Goal: Use online tool/utility: Utilize a website feature to perform a specific function

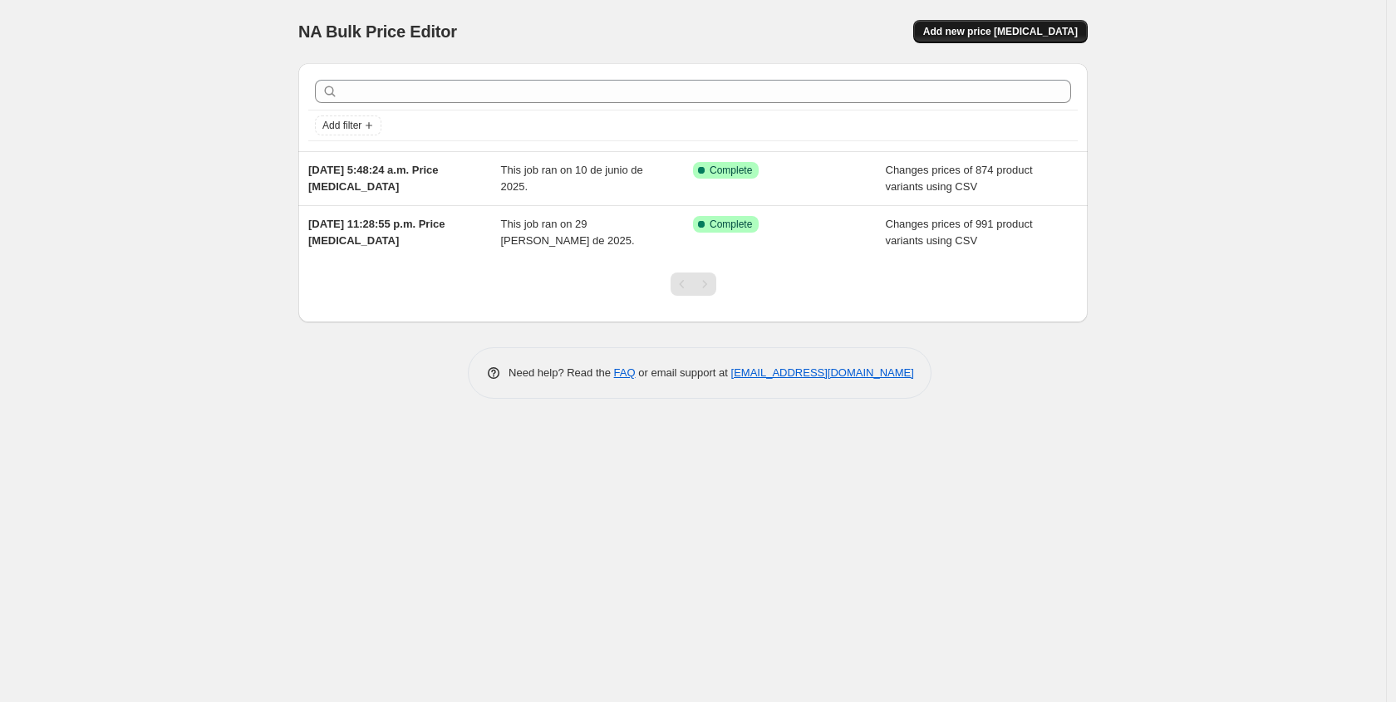
click at [1007, 35] on span "Add new price [MEDICAL_DATA]" at bounding box center [1000, 31] width 155 height 13
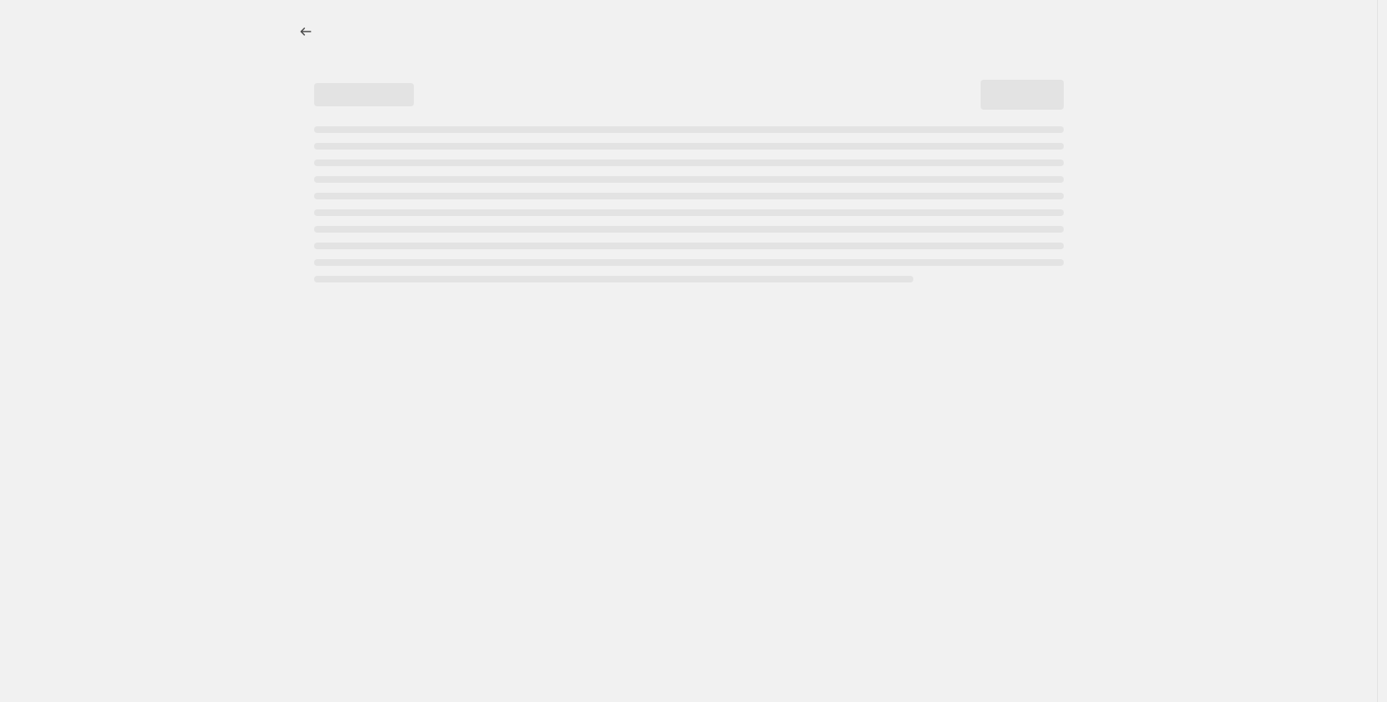
select select "percentage"
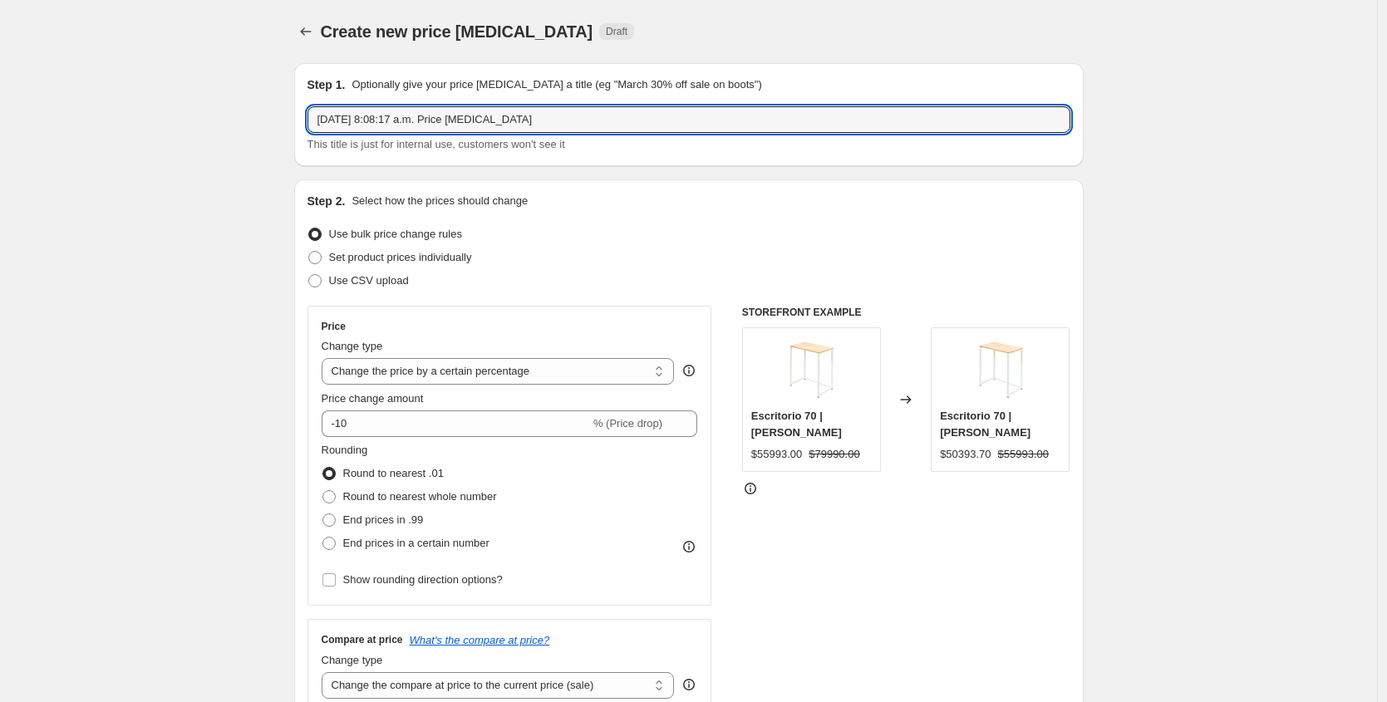
drag, startPoint x: 572, startPoint y: 118, endPoint x: 240, endPoint y: 118, distance: 331.6
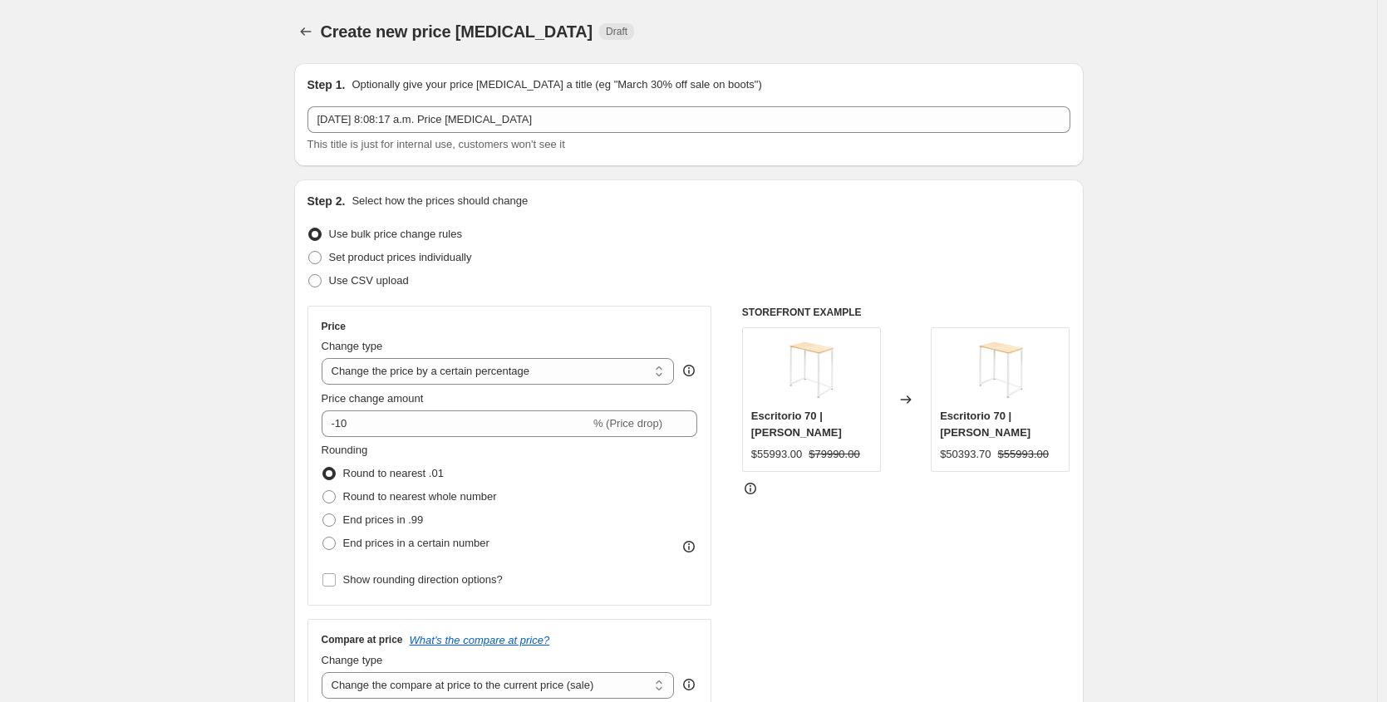
click at [629, 368] on select "Change the price to a certain amount Change the price by a certain amount Chang…" at bounding box center [498, 371] width 353 height 27
click at [381, 282] on span "Use CSV upload" at bounding box center [369, 280] width 80 height 12
click at [309, 275] on input "Use CSV upload" at bounding box center [308, 274] width 1 height 1
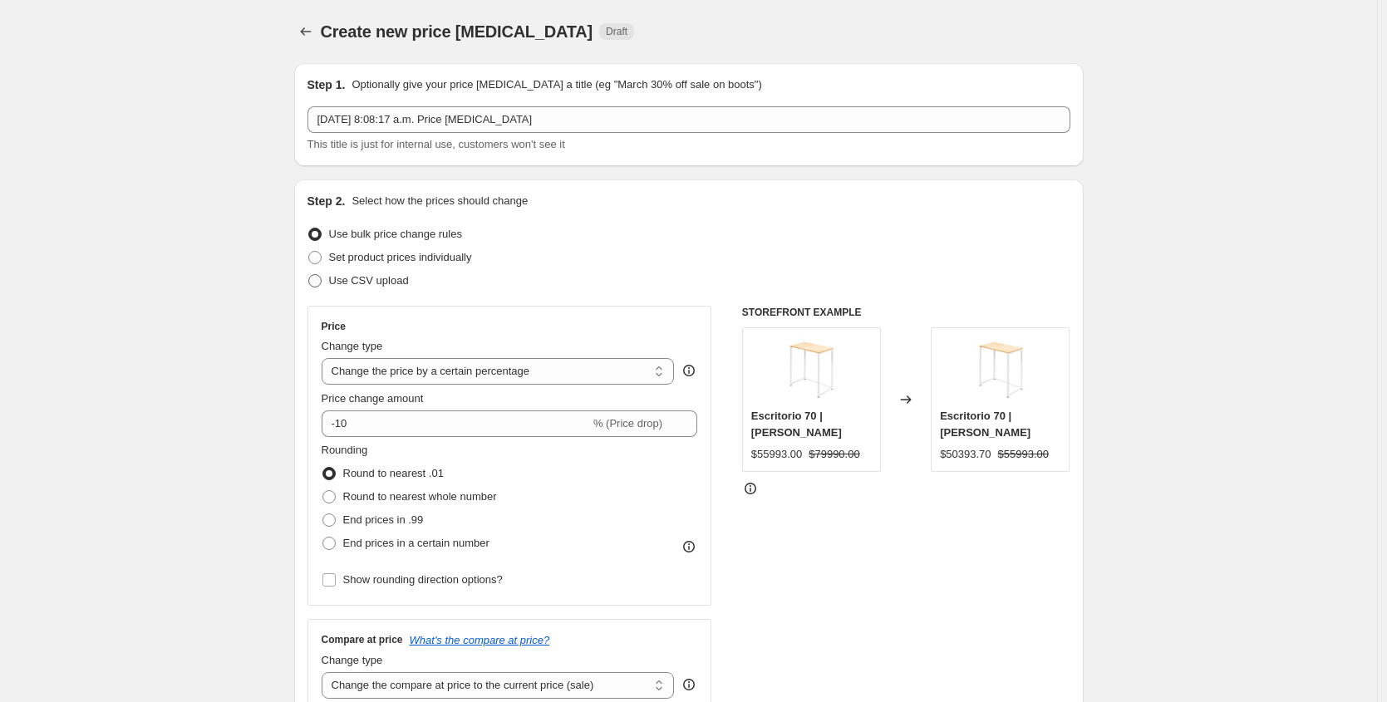
radio input "true"
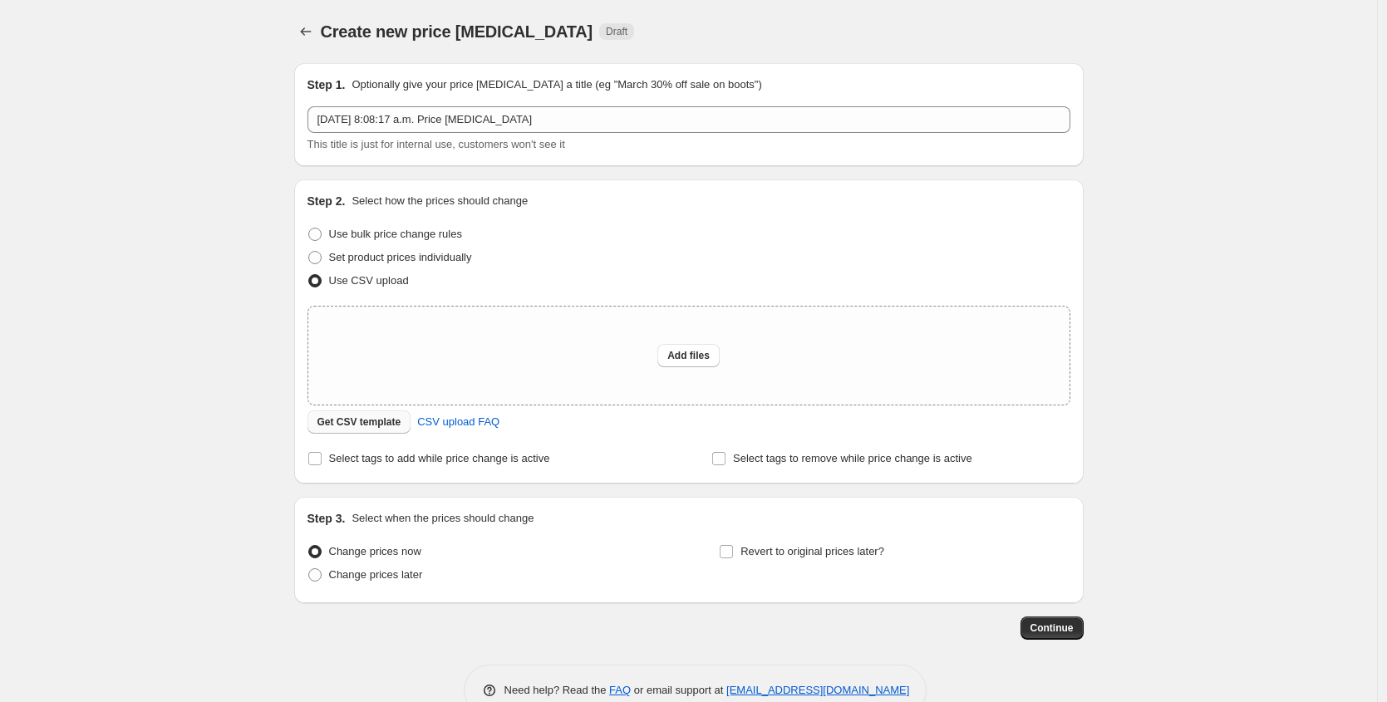
click at [361, 424] on span "Get CSV template" at bounding box center [360, 422] width 84 height 13
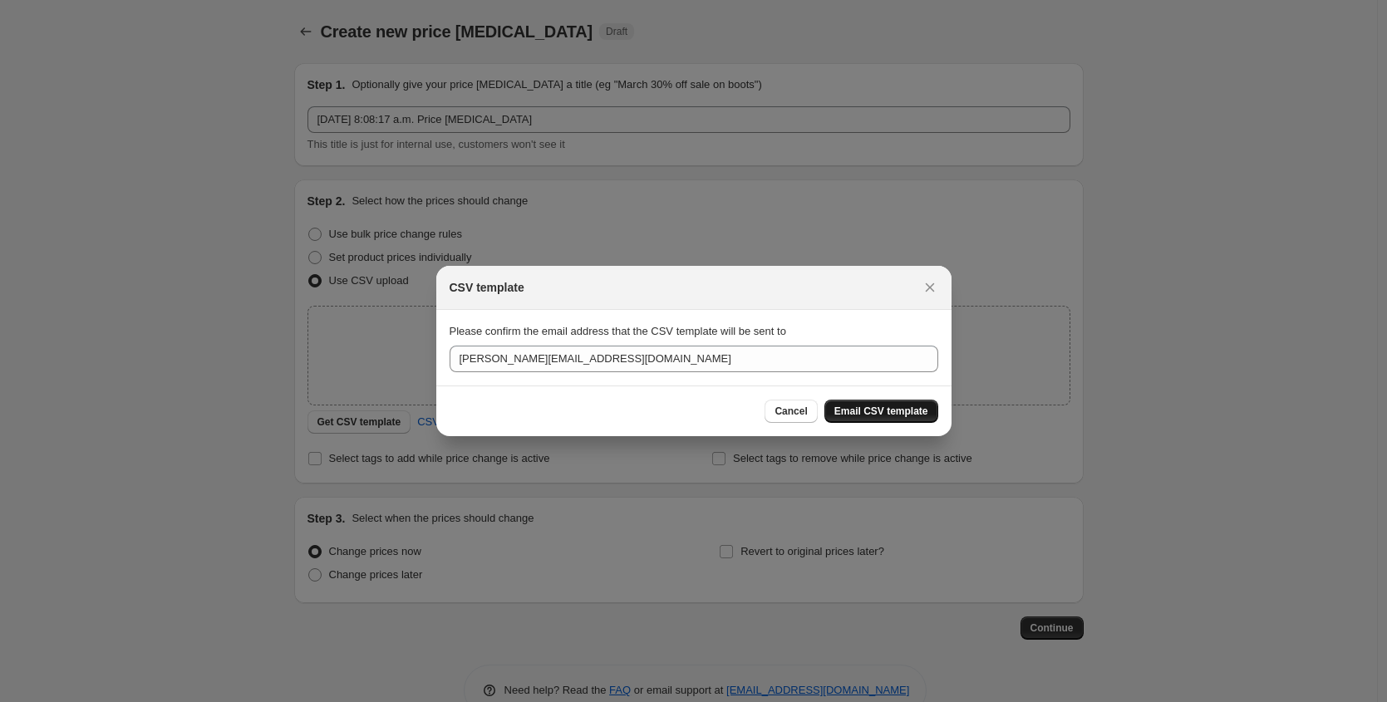
click at [895, 410] on span "Email CSV template" at bounding box center [881, 411] width 94 height 13
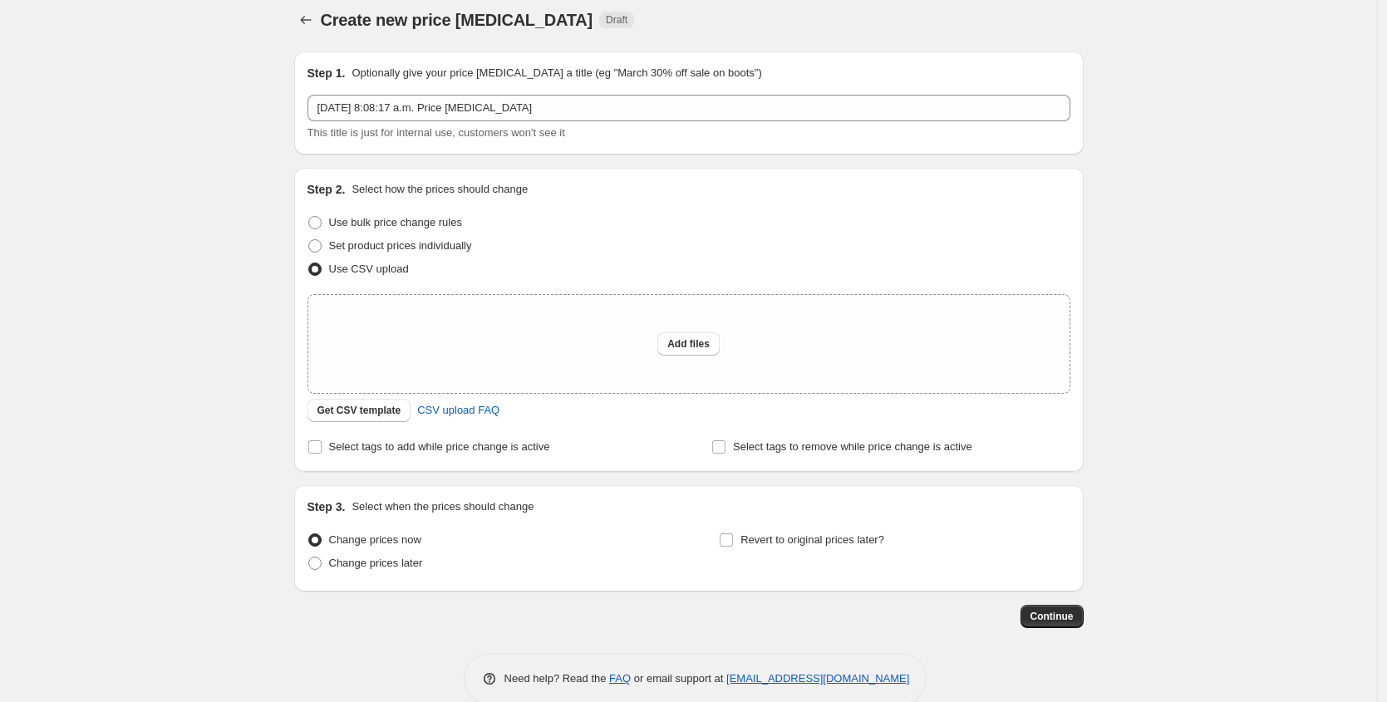
scroll to position [39, 0]
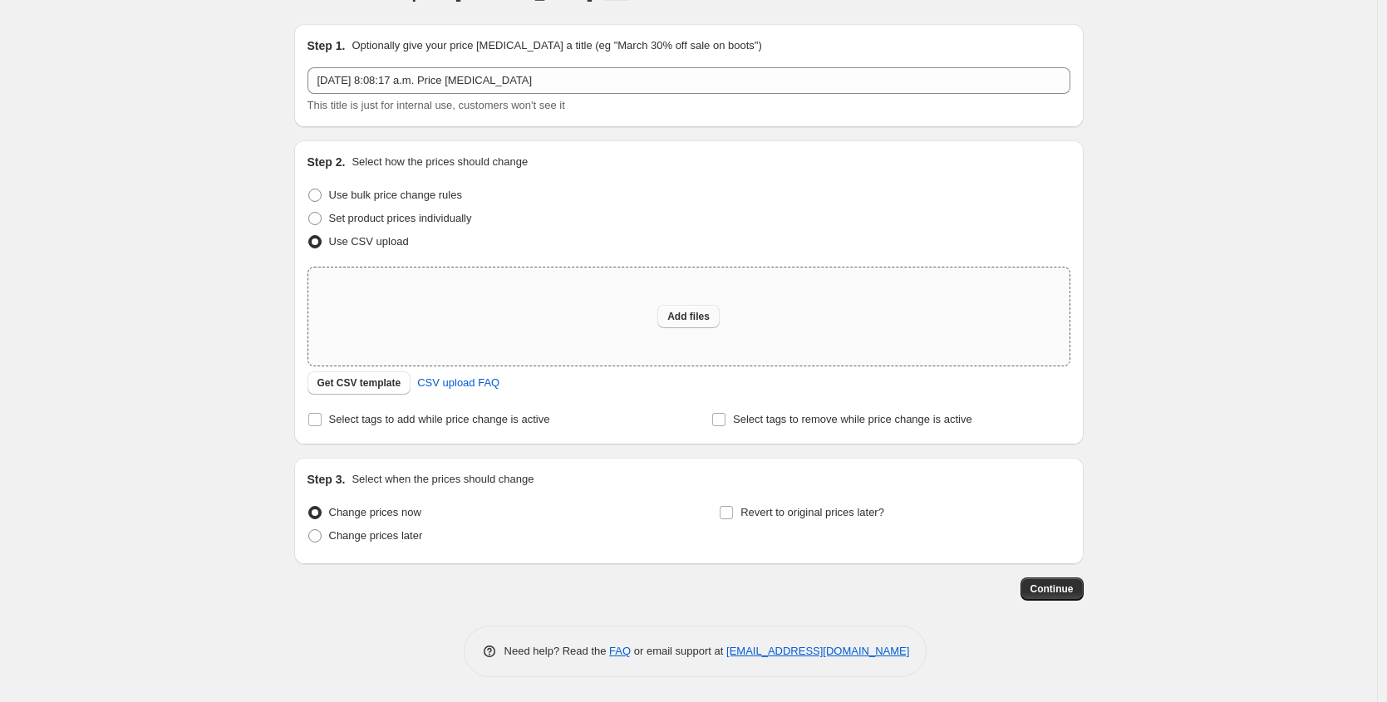
click at [704, 318] on span "Add files" at bounding box center [688, 316] width 42 height 13
type input "C:\fakepath\csv_template_user_58134 (1).csv"
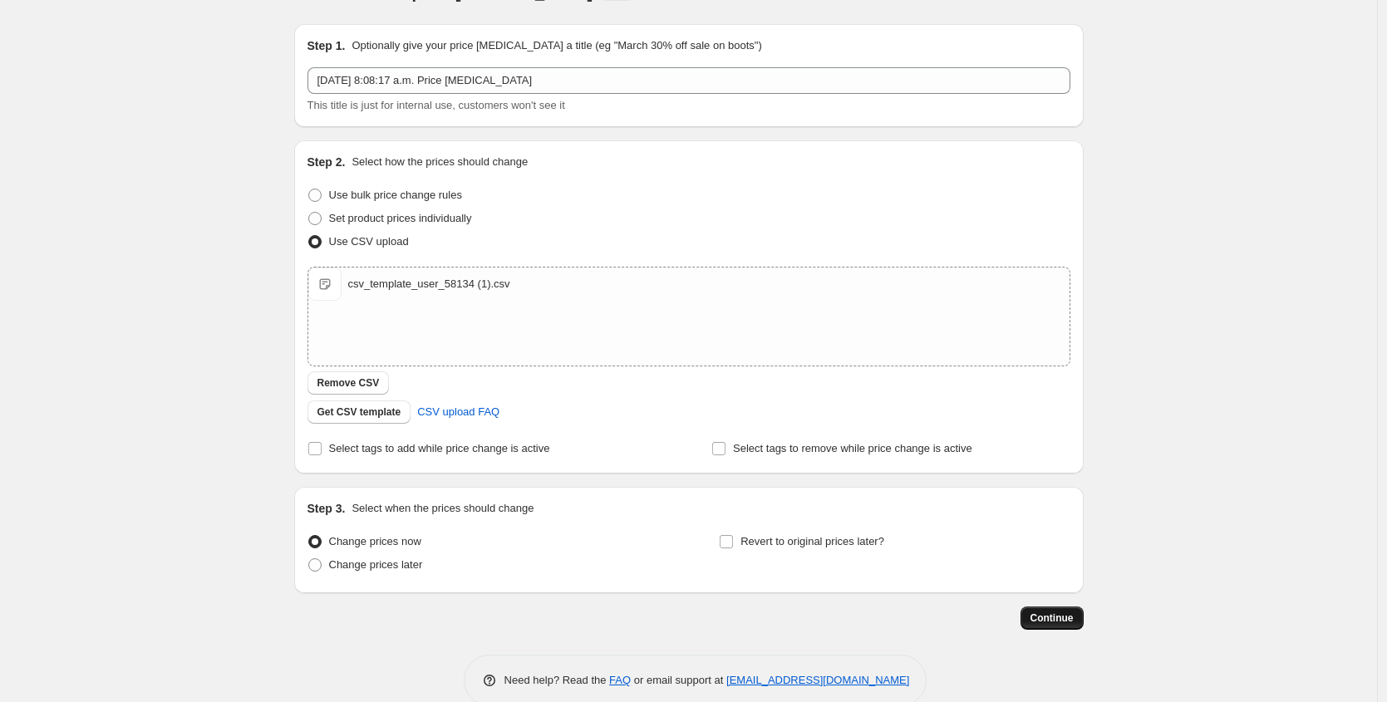
click at [1061, 618] on span "Continue" at bounding box center [1052, 618] width 43 height 13
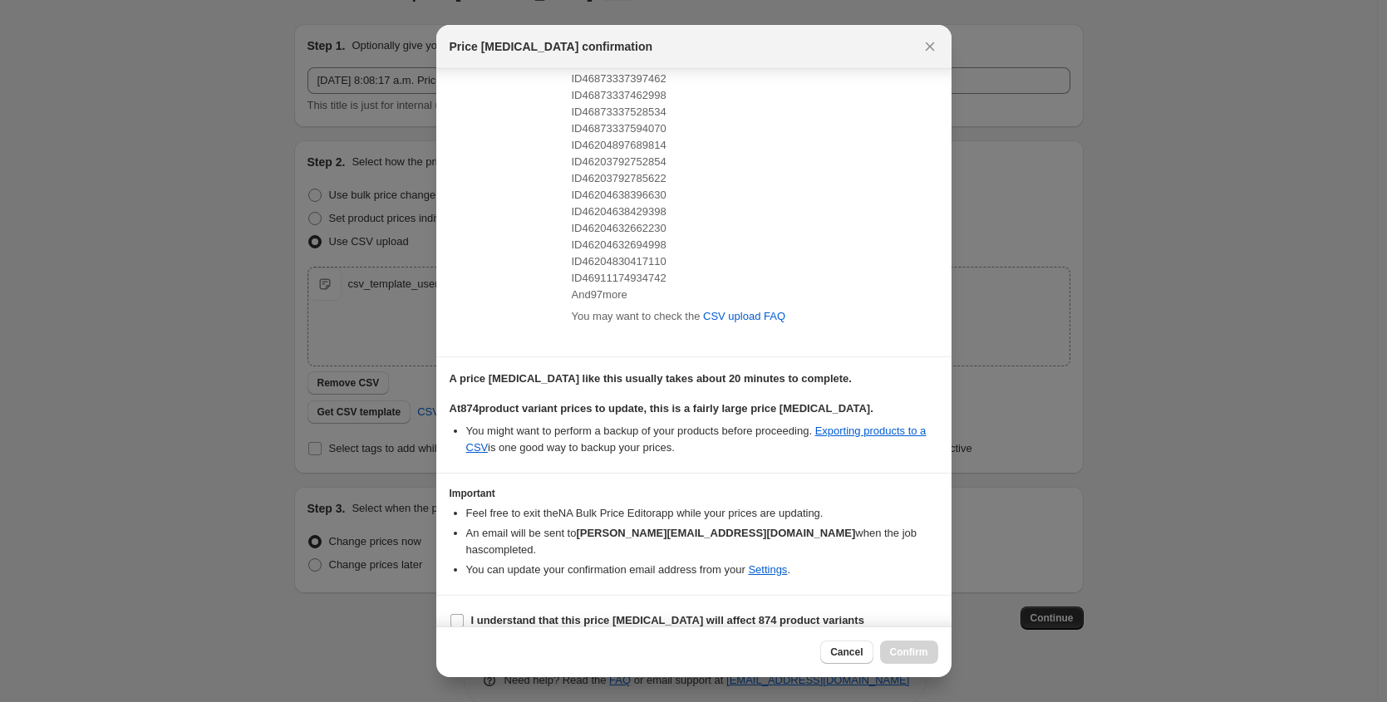
scroll to position [221, 0]
click at [456, 612] on input "I understand that this price [MEDICAL_DATA] will affect 874 product variants" at bounding box center [456, 618] width 13 height 13
checkbox input "true"
click at [913, 656] on span "Confirm" at bounding box center [909, 652] width 38 height 13
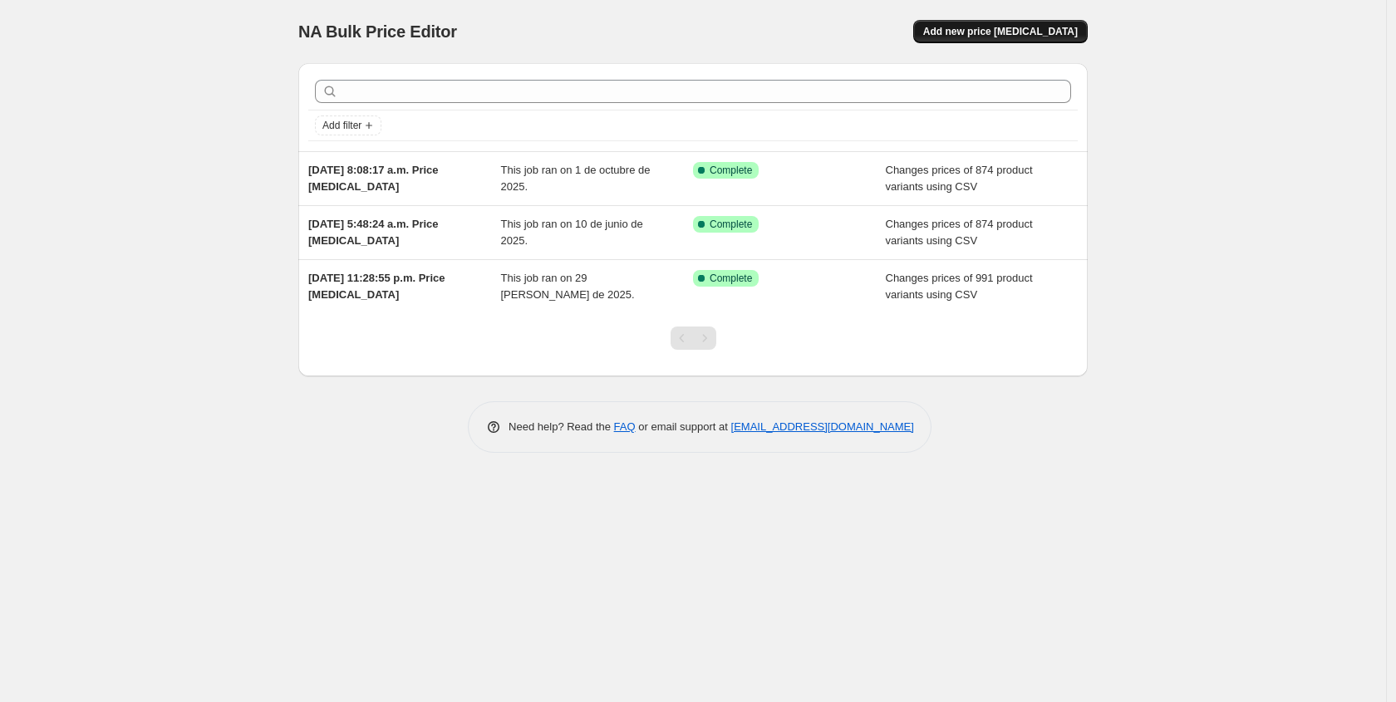
click at [1002, 38] on button "Add new price change job" at bounding box center [1000, 31] width 175 height 23
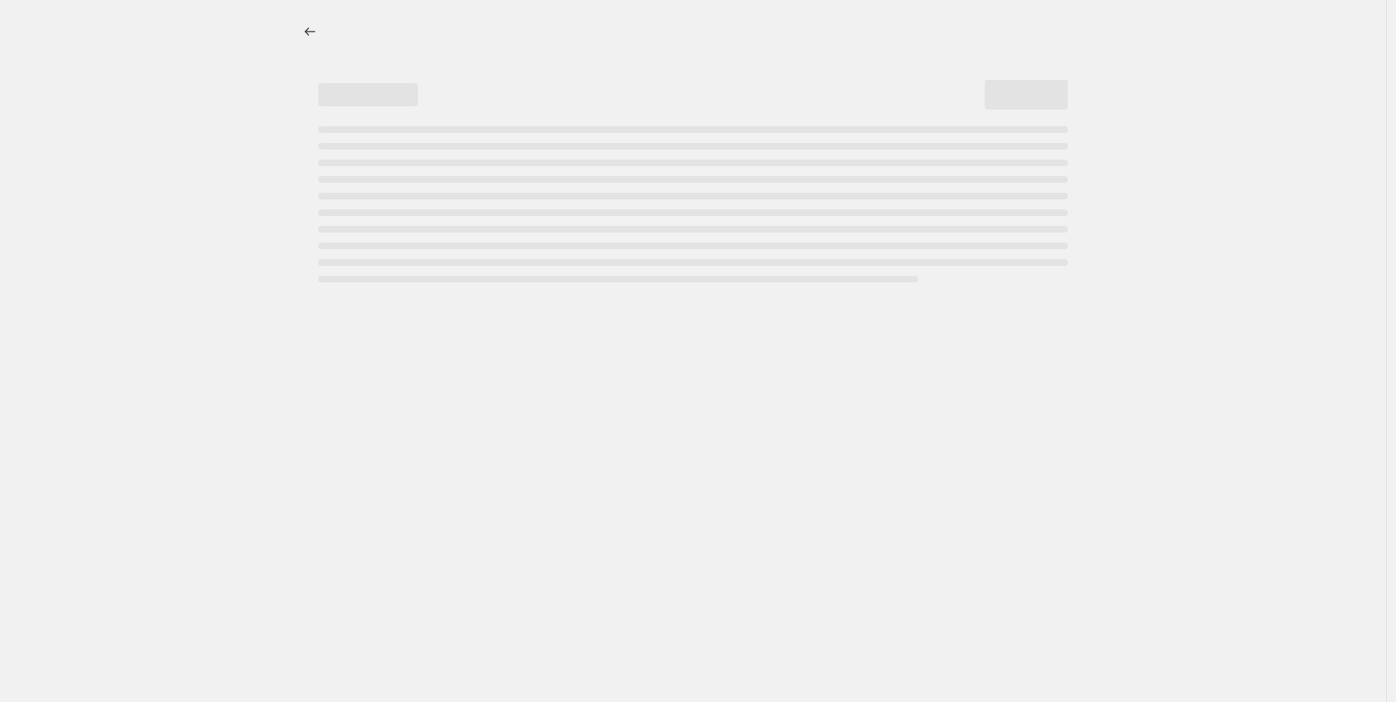
select select "percentage"
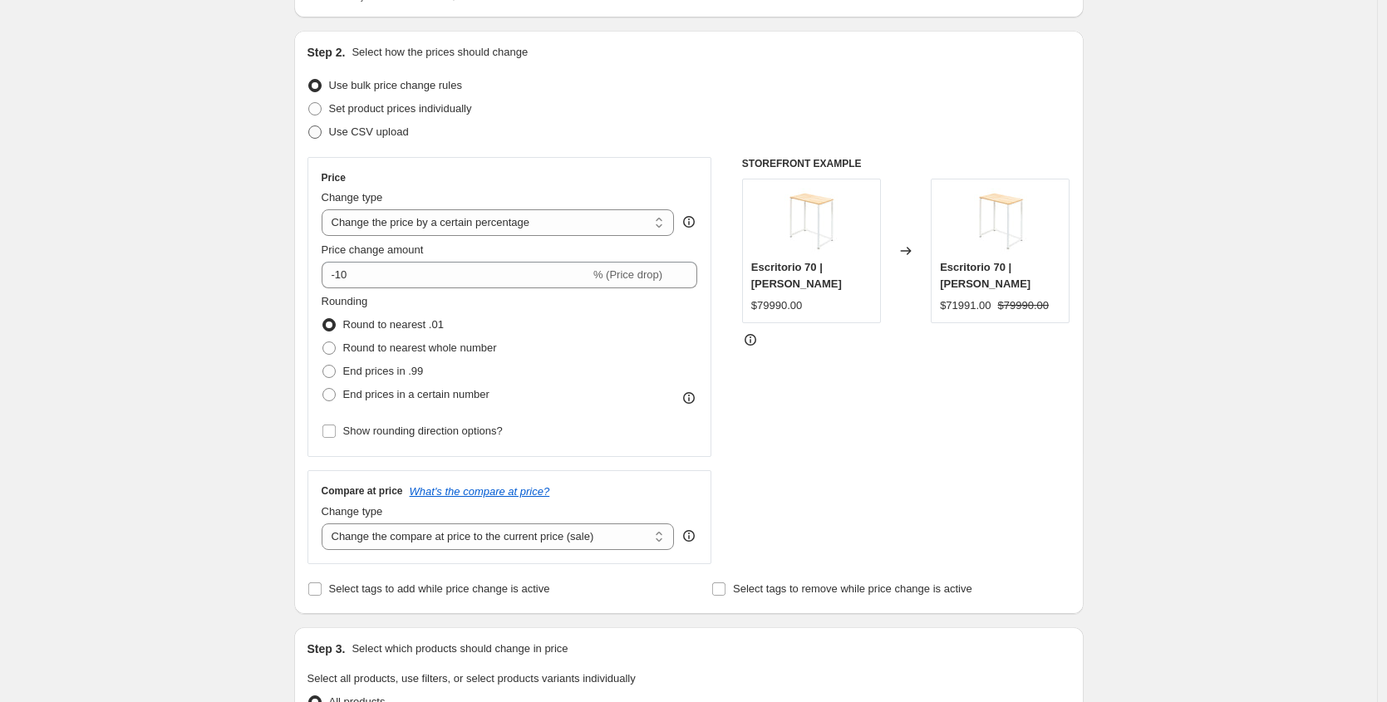
click at [396, 142] on label "Use CSV upload" at bounding box center [358, 132] width 101 height 23
click at [309, 126] on input "Use CSV upload" at bounding box center [308, 126] width 1 height 1
radio input "true"
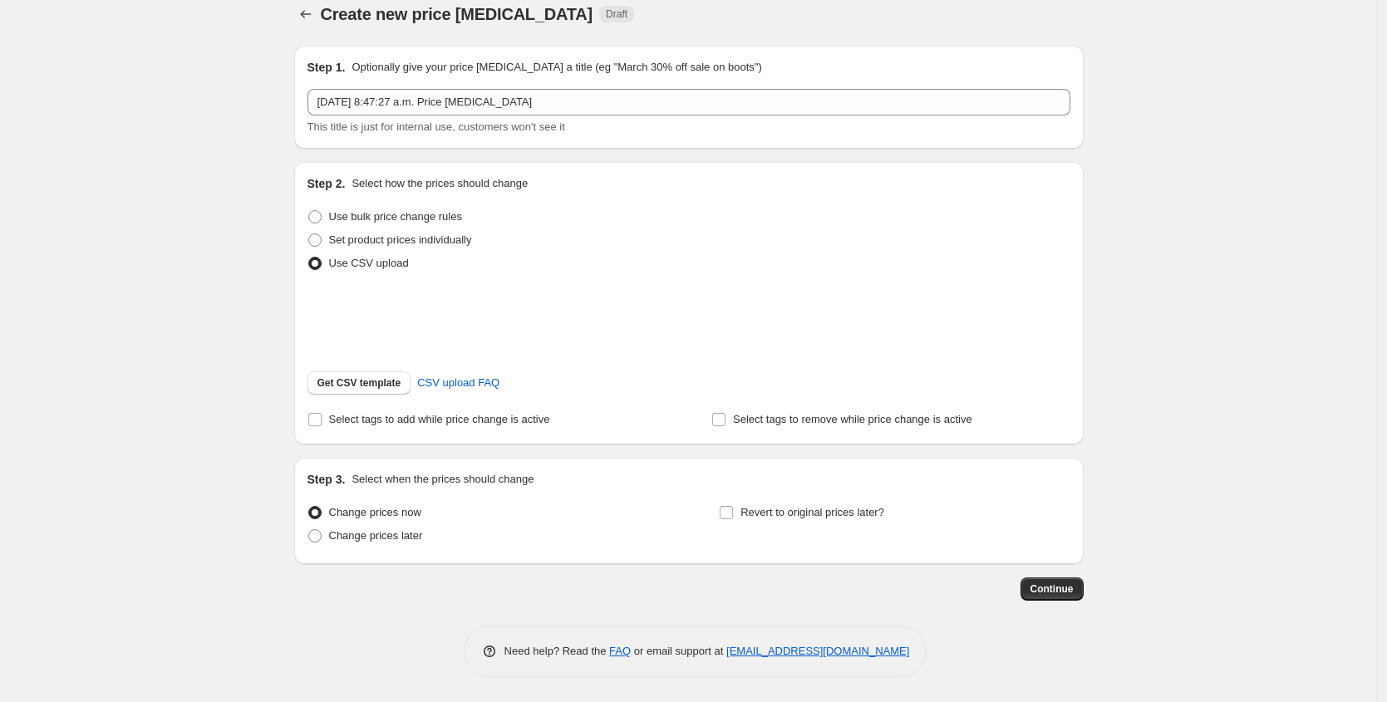
scroll to position [39, 0]
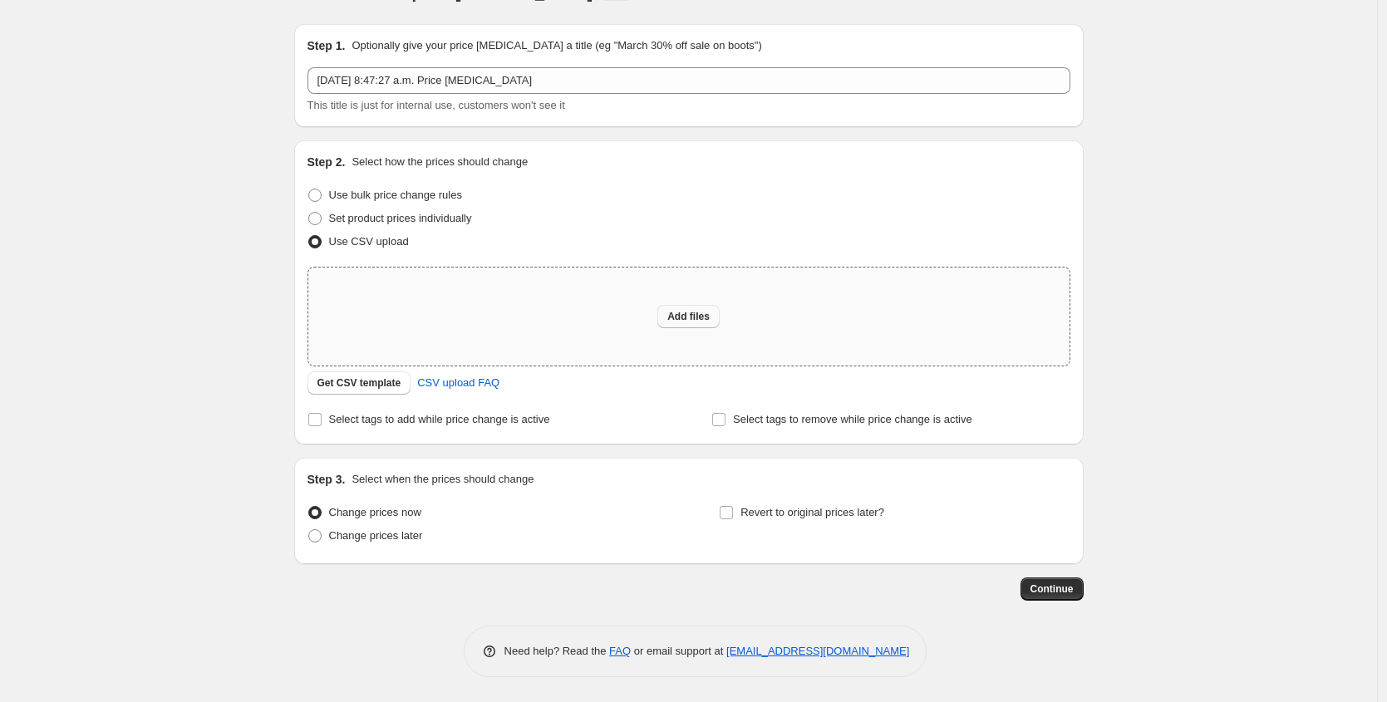
click at [709, 314] on span "Add files" at bounding box center [688, 316] width 42 height 13
type input "C:\fakepath\csv_template_user_58134 - csv_template_user_58134.csv"
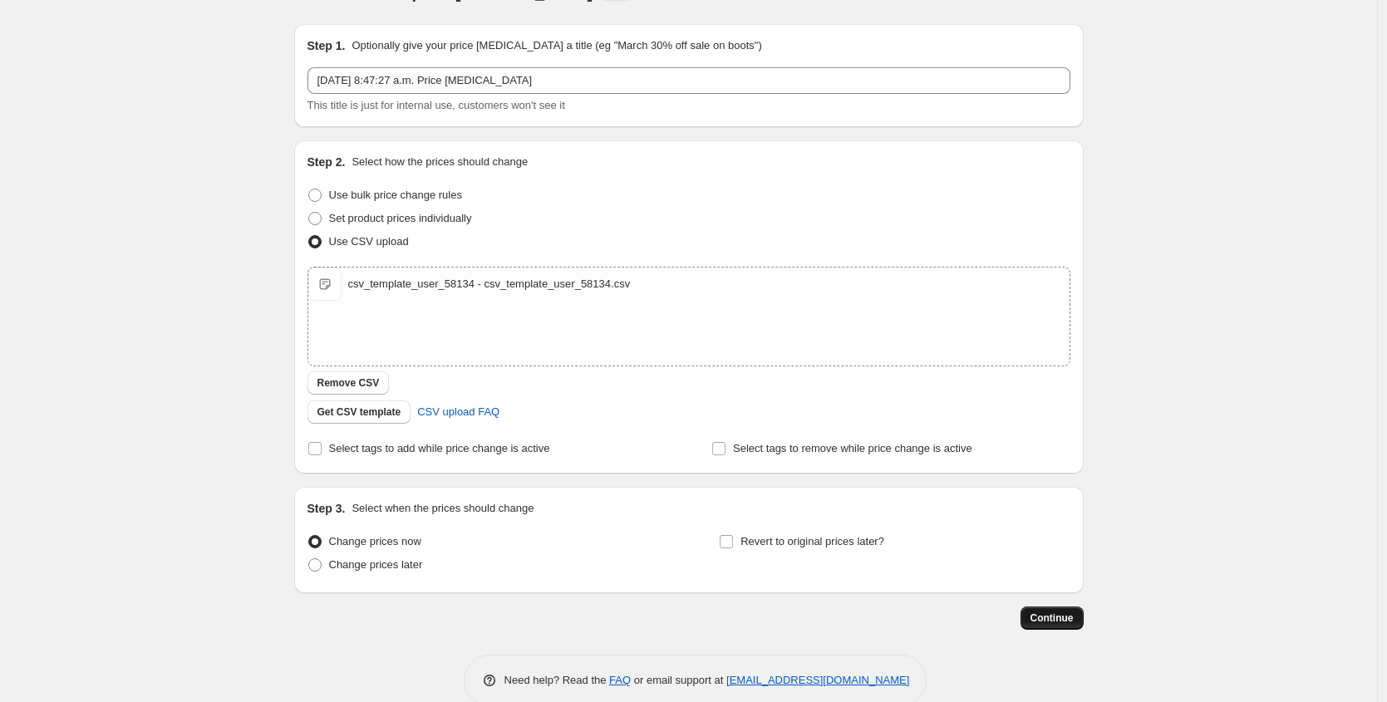
click at [1065, 619] on span "Continue" at bounding box center [1052, 618] width 43 height 13
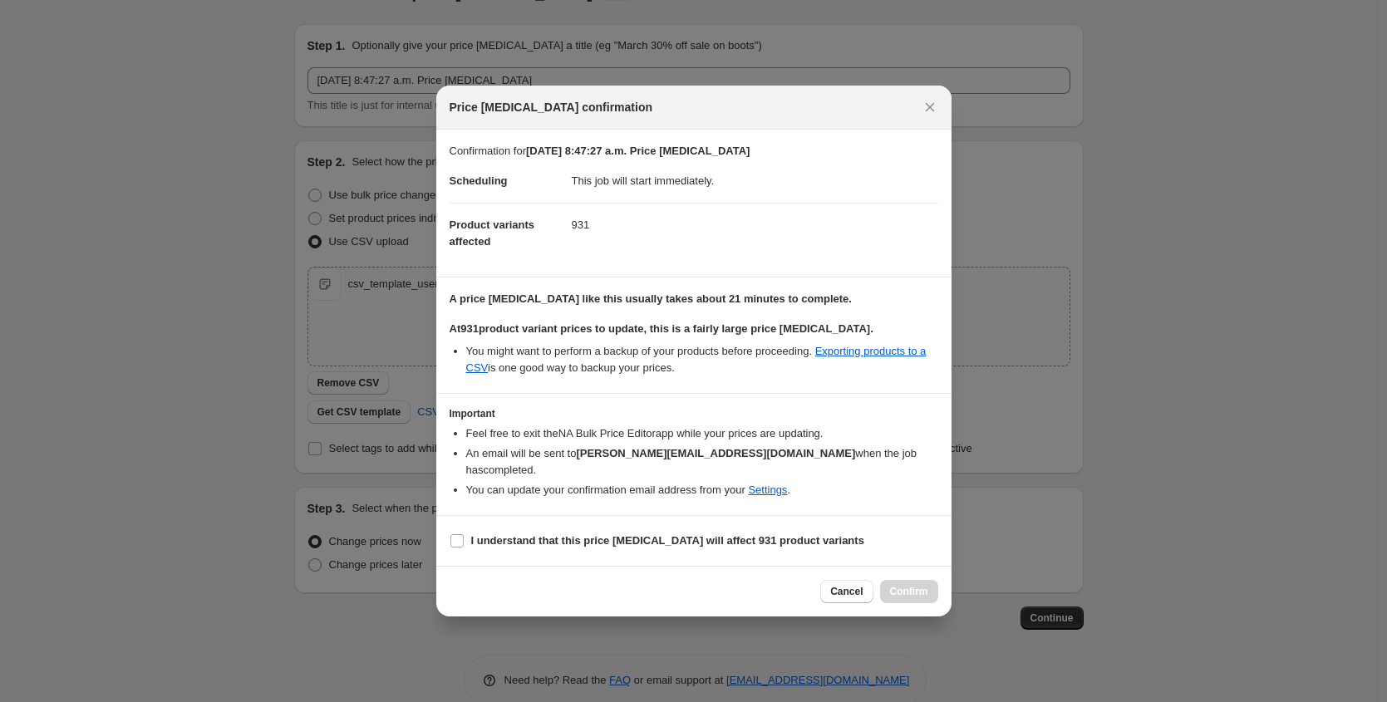
click at [447, 530] on section "I understand that this price change job will affect 931 product variants" at bounding box center [693, 541] width 515 height 50
click at [459, 534] on input "I understand that this price change job will affect 931 product variants" at bounding box center [456, 540] width 13 height 13
checkbox input "true"
click at [912, 585] on span "Confirm" at bounding box center [909, 591] width 38 height 13
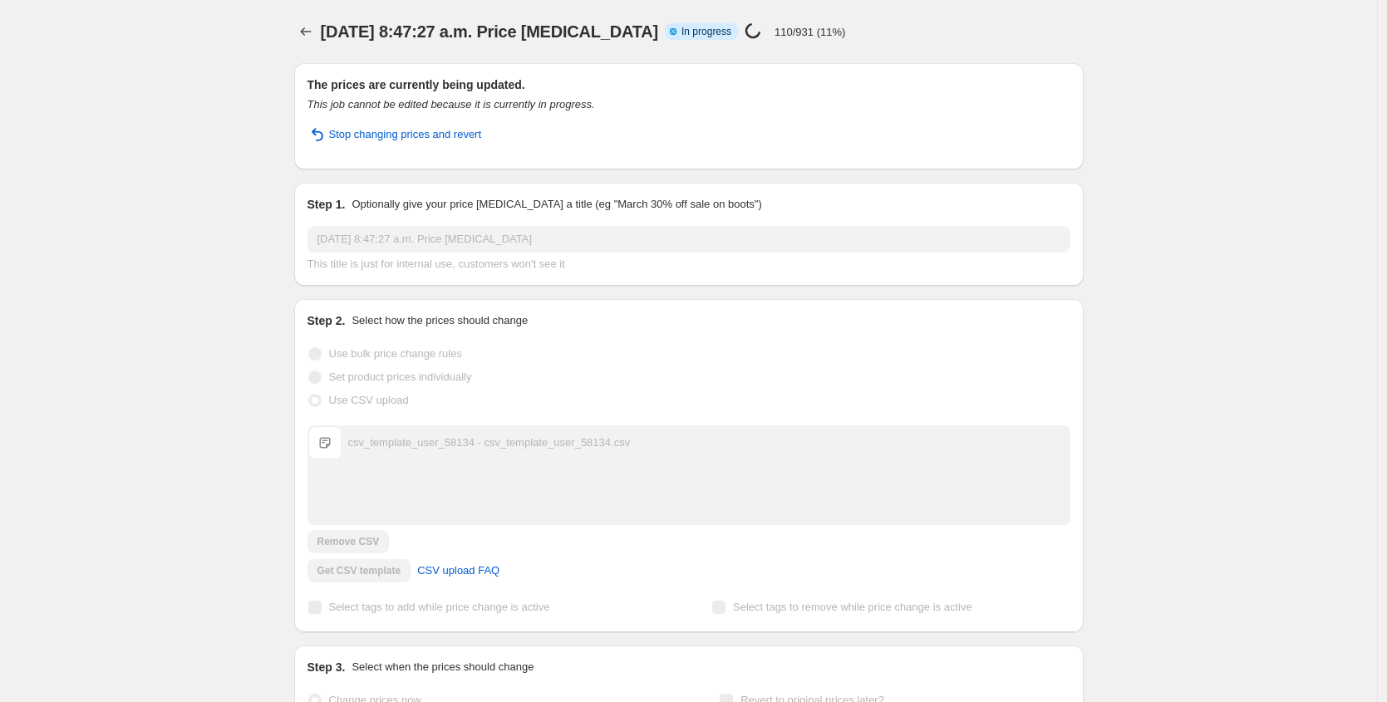
scroll to position [39, 0]
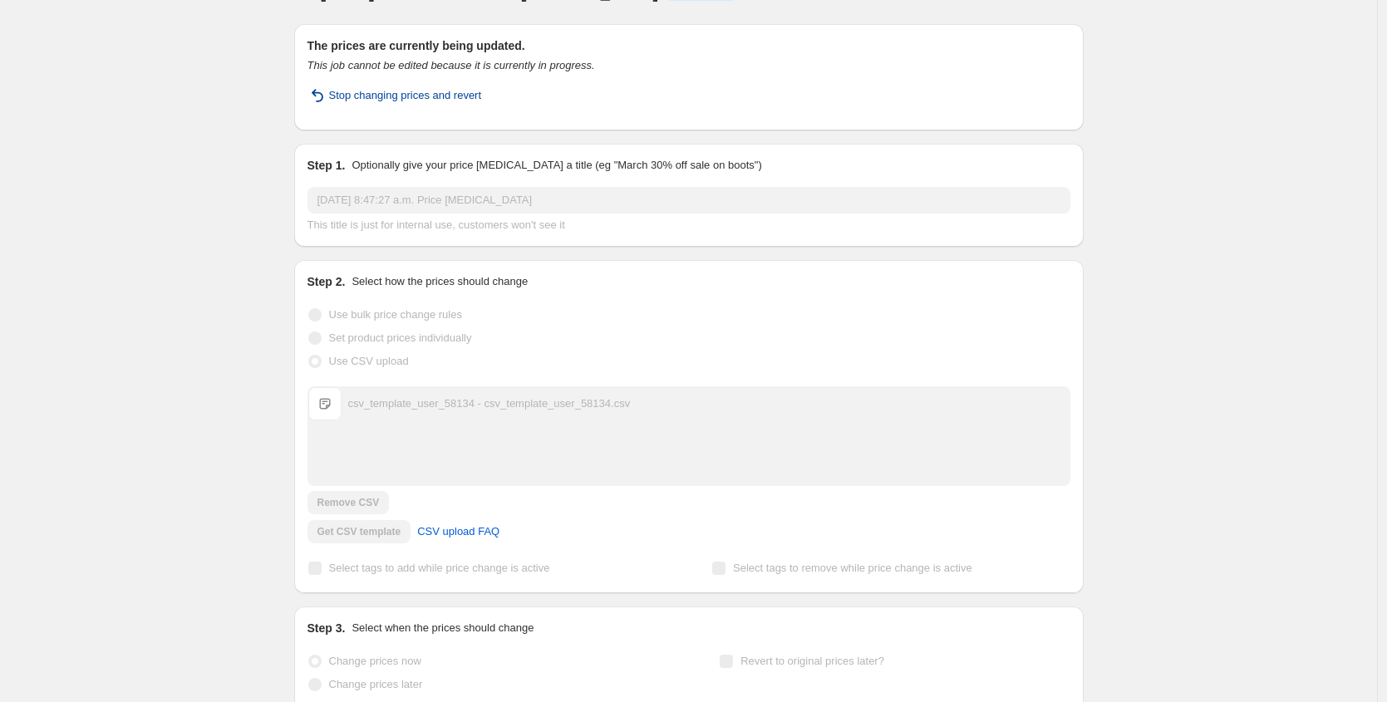
click at [343, 96] on span "Stop changing prices and revert" at bounding box center [405, 95] width 153 height 17
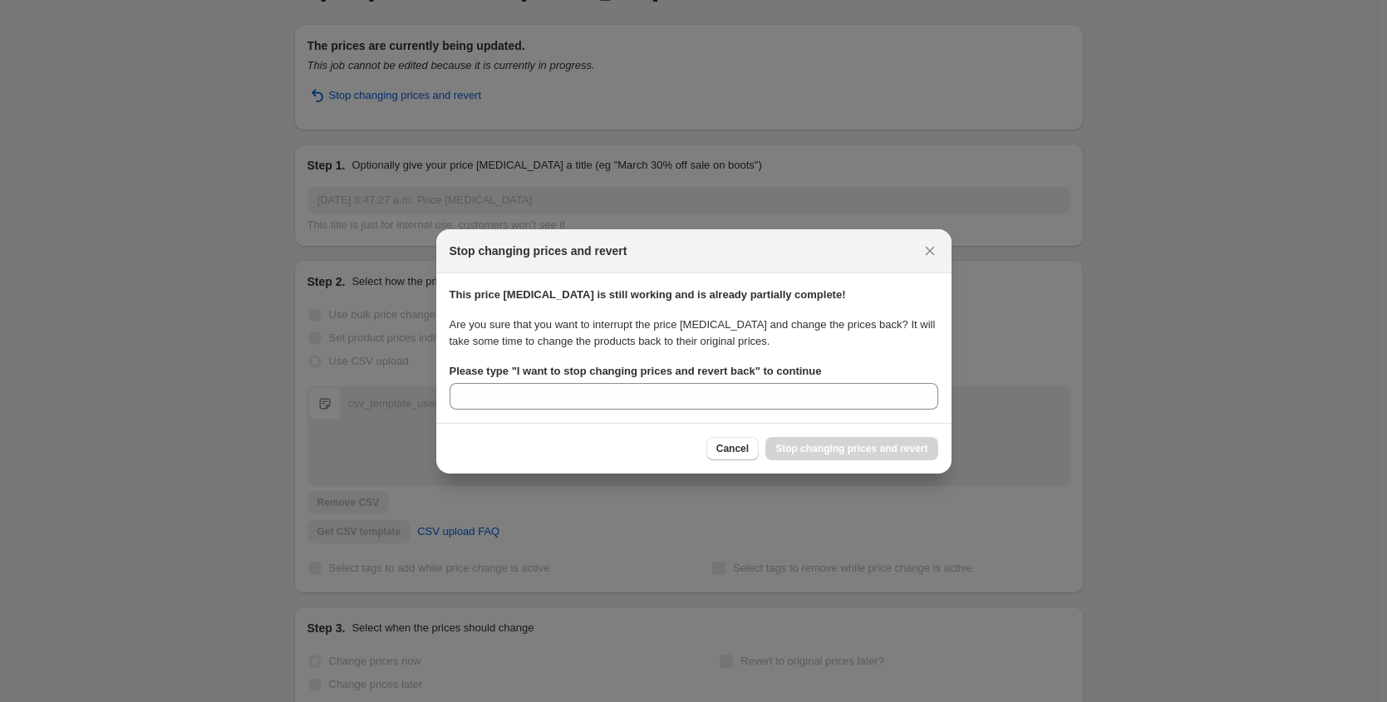
scroll to position [0, 0]
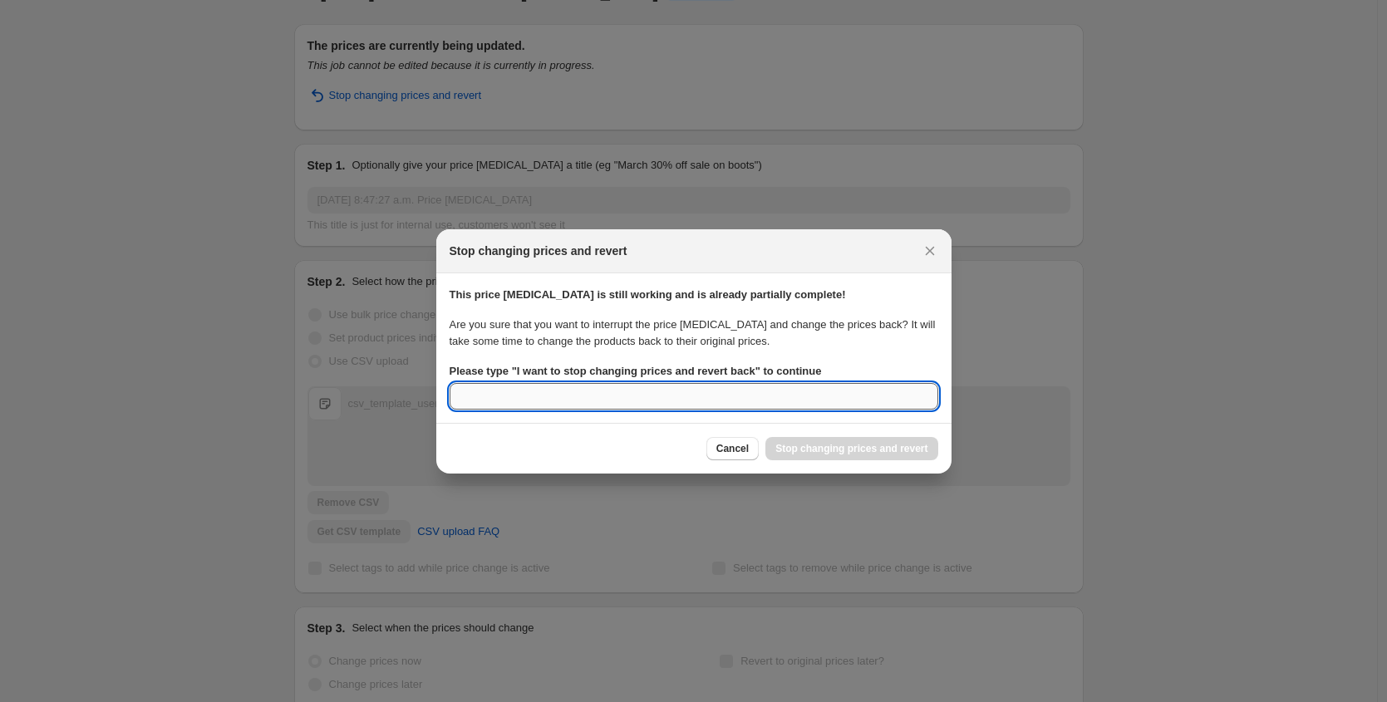
click at [704, 401] on input "Please type " I want to stop changing prices and revert back " to continue" at bounding box center [694, 396] width 489 height 27
click at [925, 254] on icon "Close" at bounding box center [930, 251] width 17 height 17
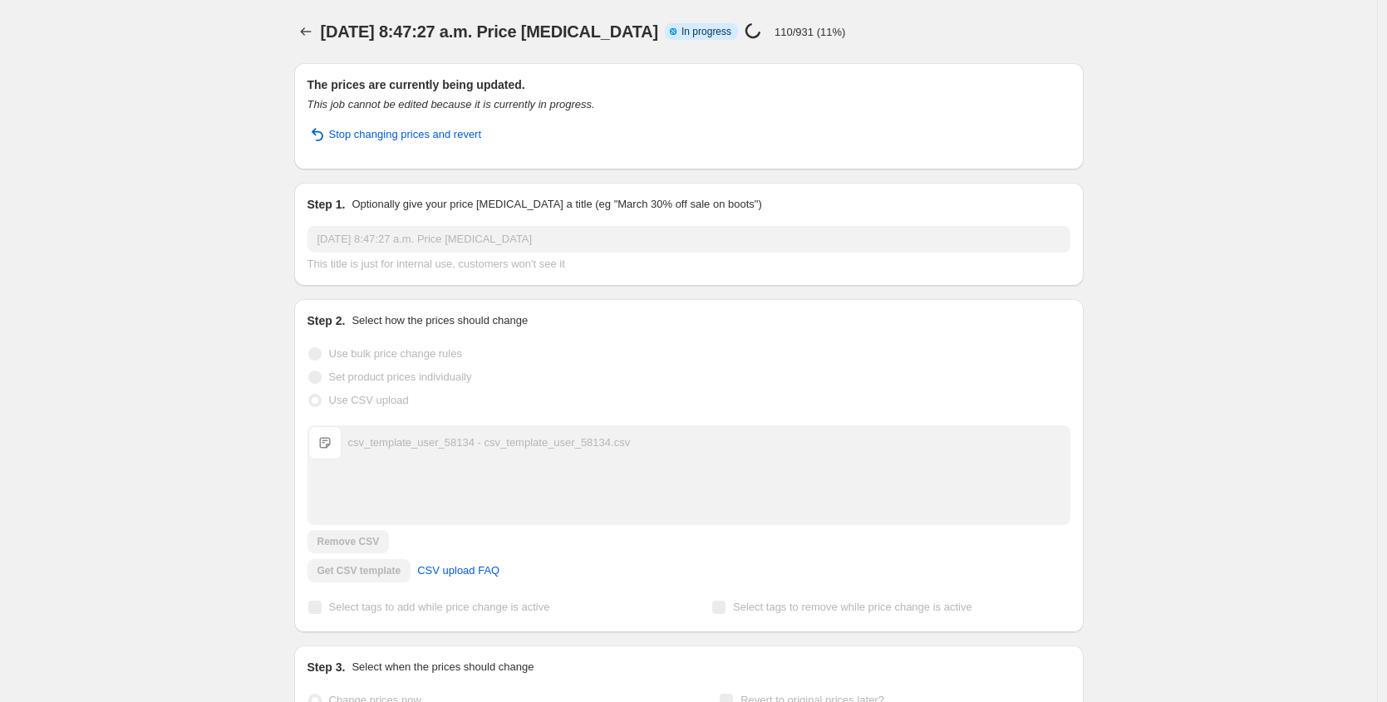
scroll to position [39, 0]
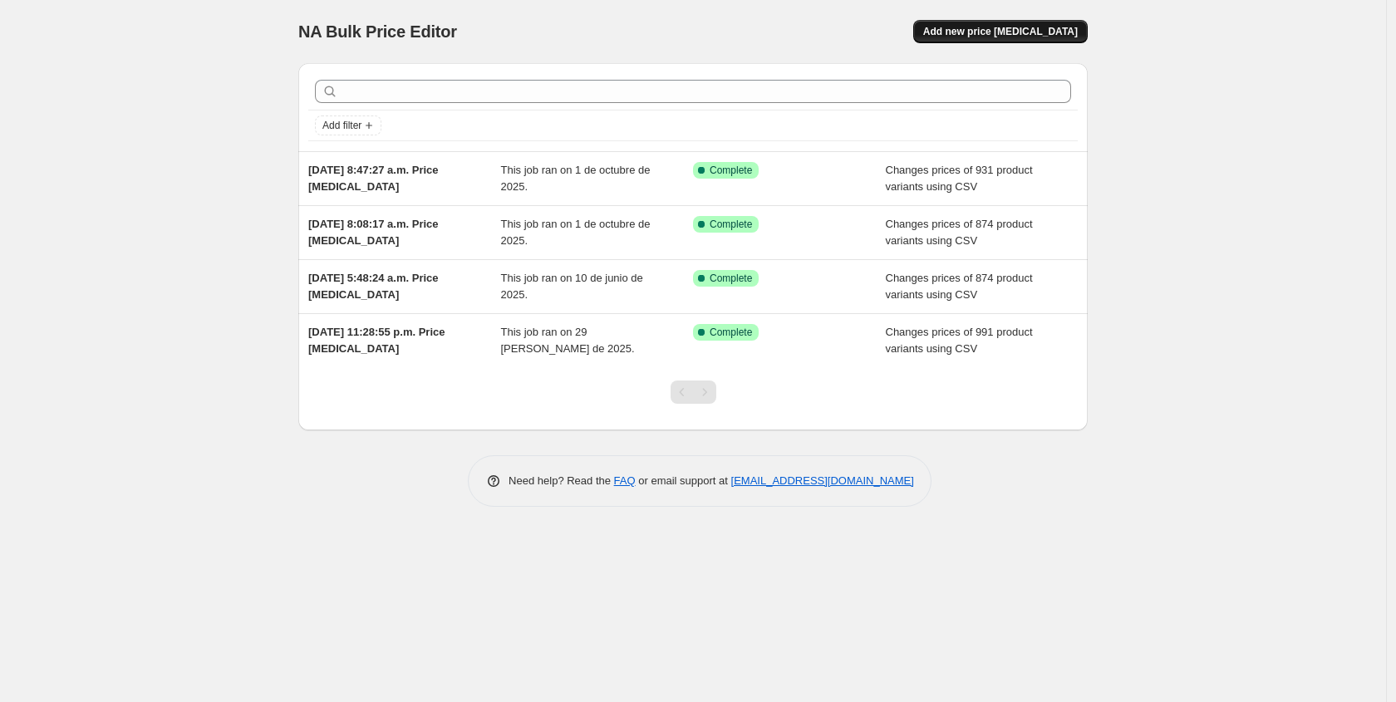
click at [982, 37] on span "Add new price [MEDICAL_DATA]" at bounding box center [1000, 31] width 155 height 13
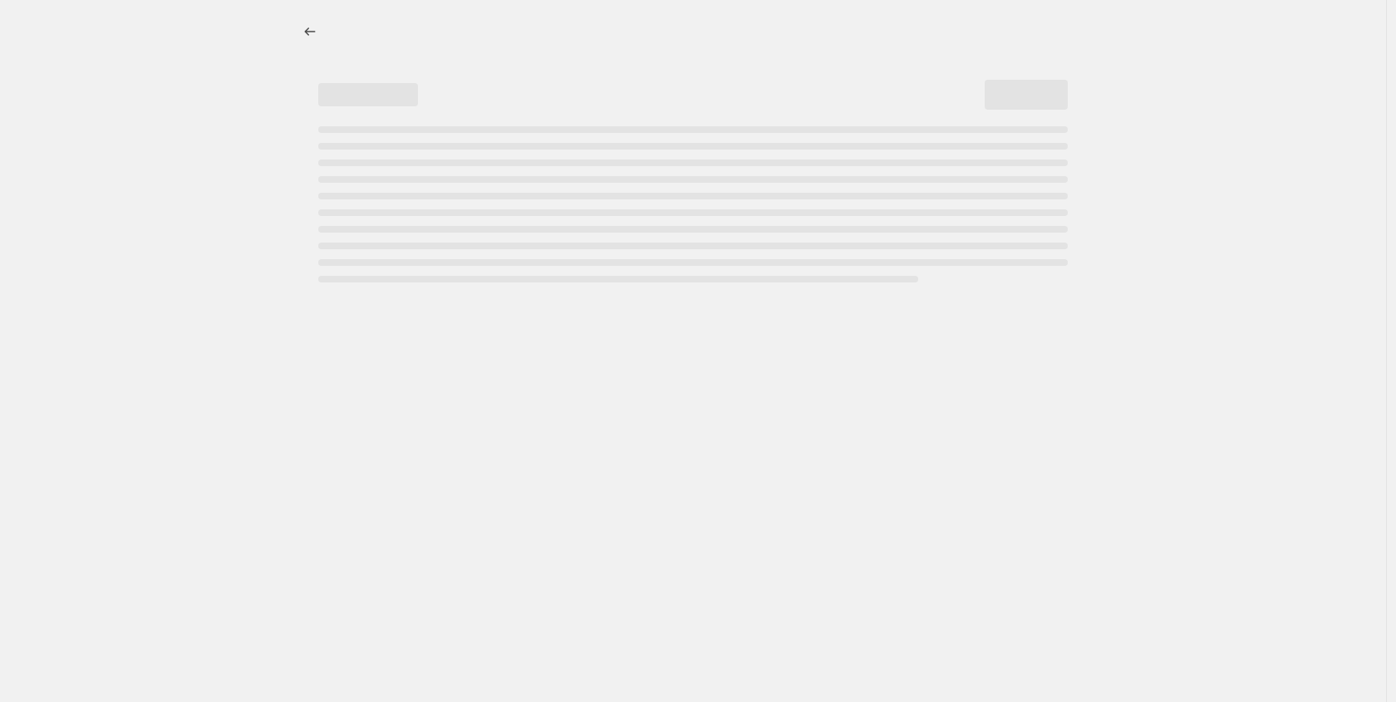
select select "percentage"
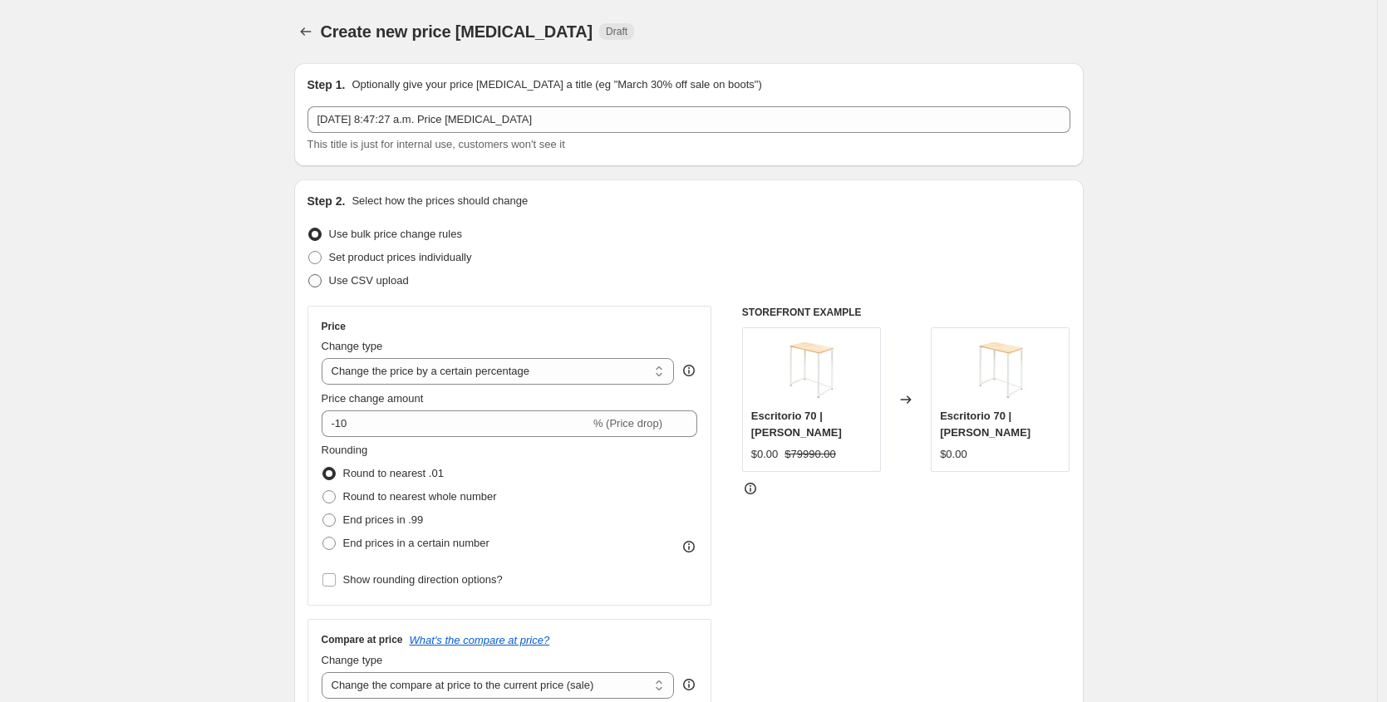
click at [386, 282] on span "Use CSV upload" at bounding box center [369, 280] width 80 height 12
click at [309, 275] on input "Use CSV upload" at bounding box center [308, 274] width 1 height 1
radio input "true"
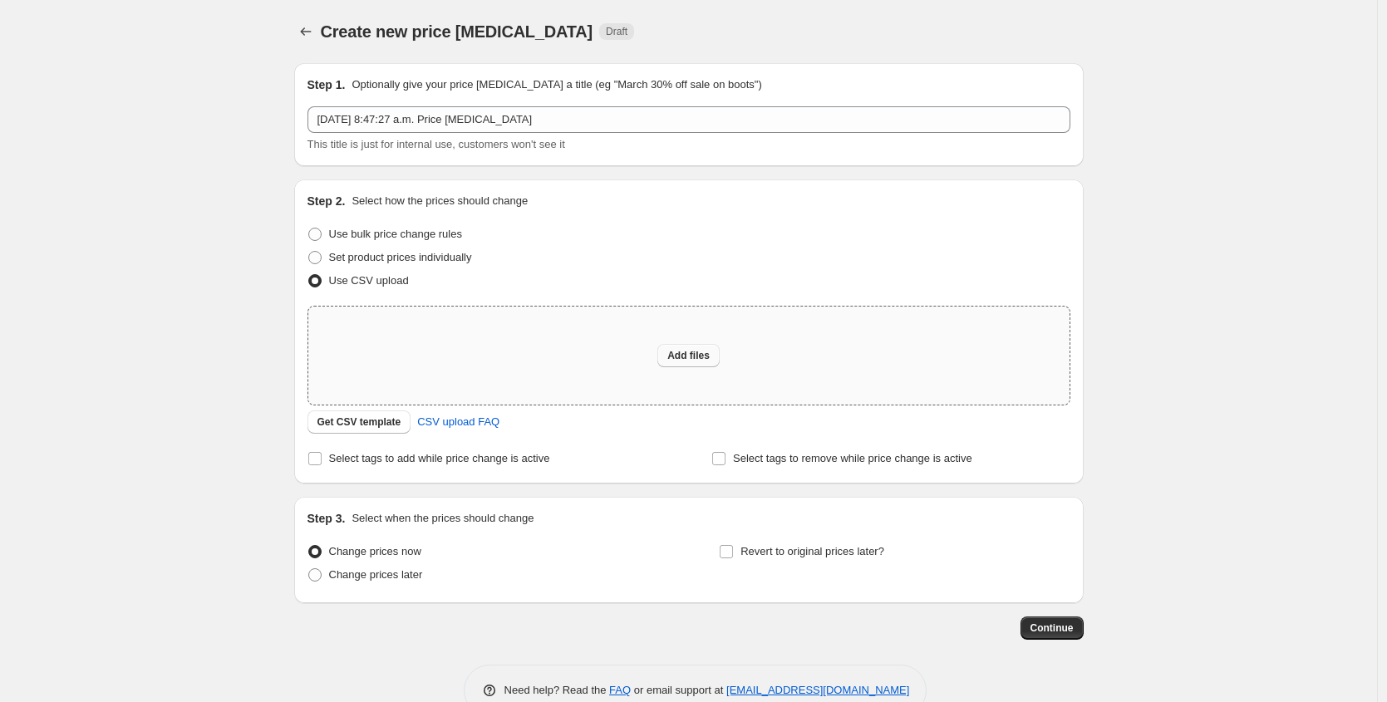
click at [701, 362] on span "Add files" at bounding box center [688, 355] width 42 height 13
click at [694, 361] on span "Add files" at bounding box center [688, 355] width 42 height 13
type input "C:\fakepath\csv_template_user_58134 (3).csv"
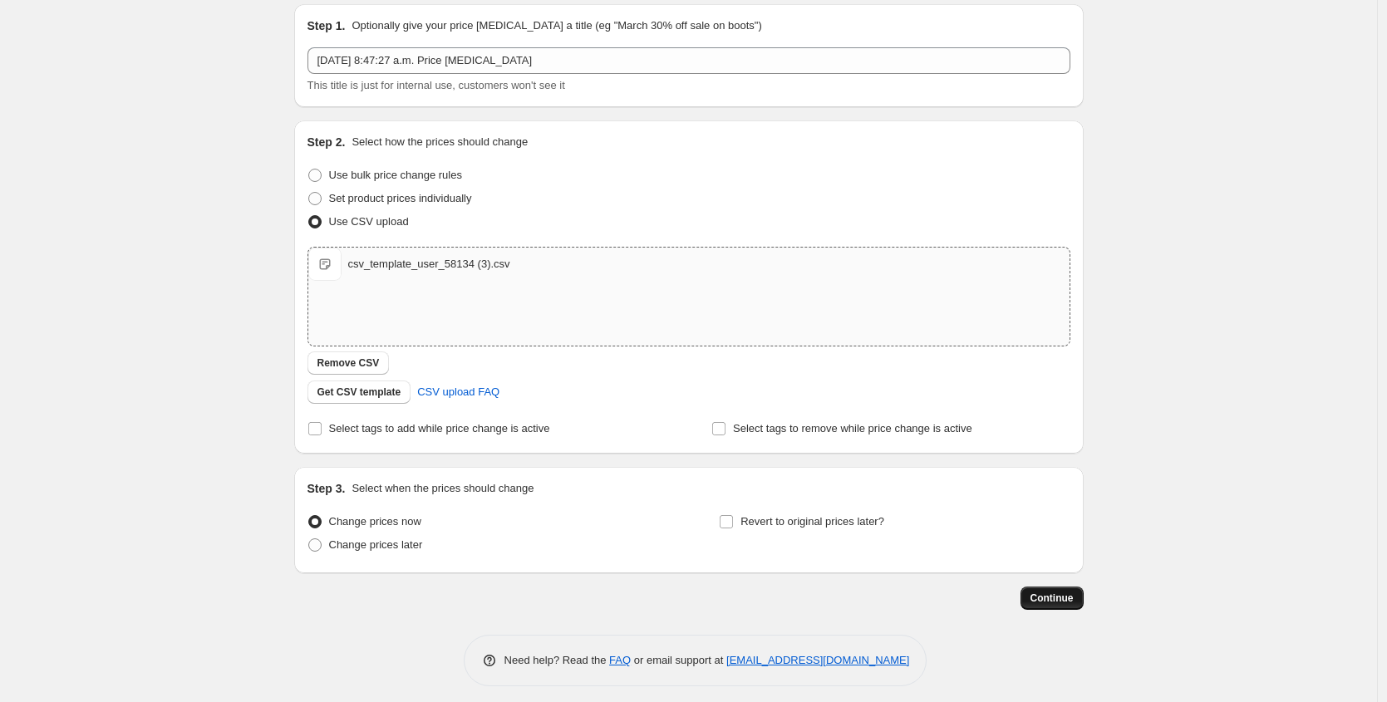
scroll to position [68, 0]
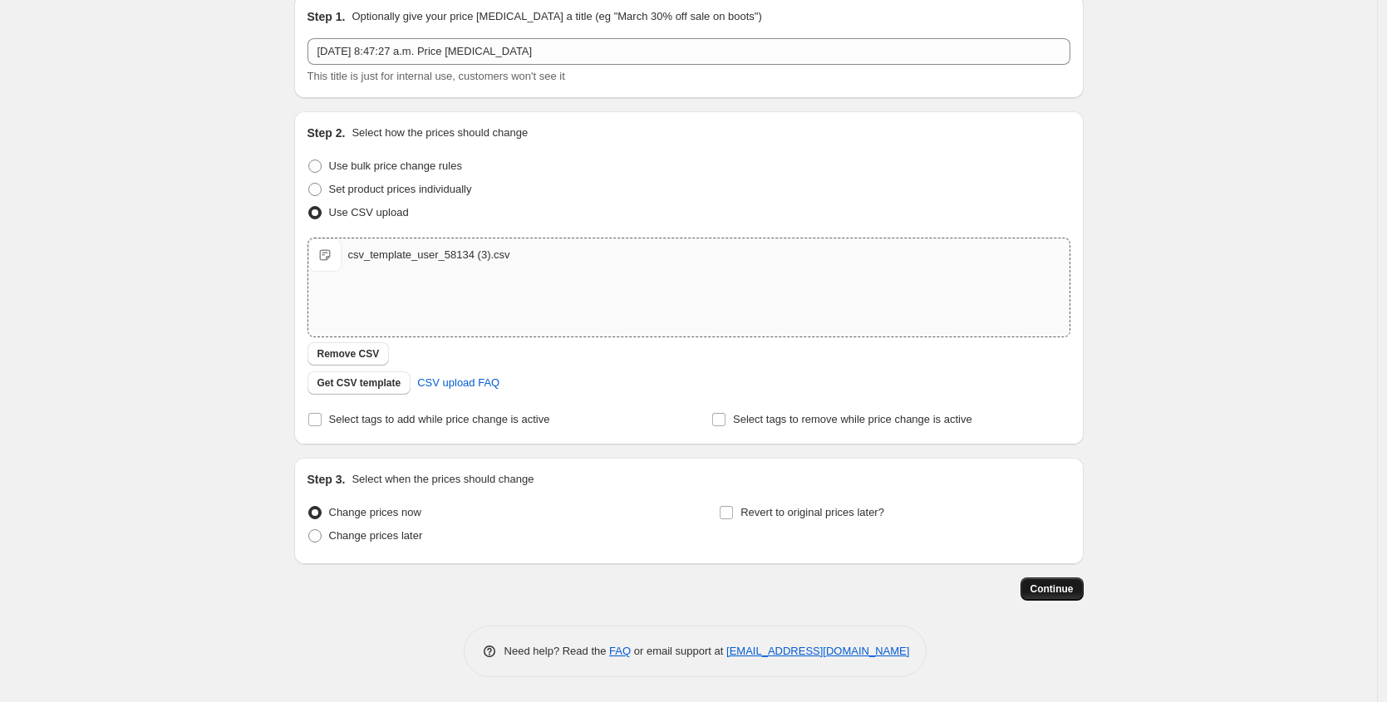
click at [1056, 588] on span "Continue" at bounding box center [1052, 589] width 43 height 13
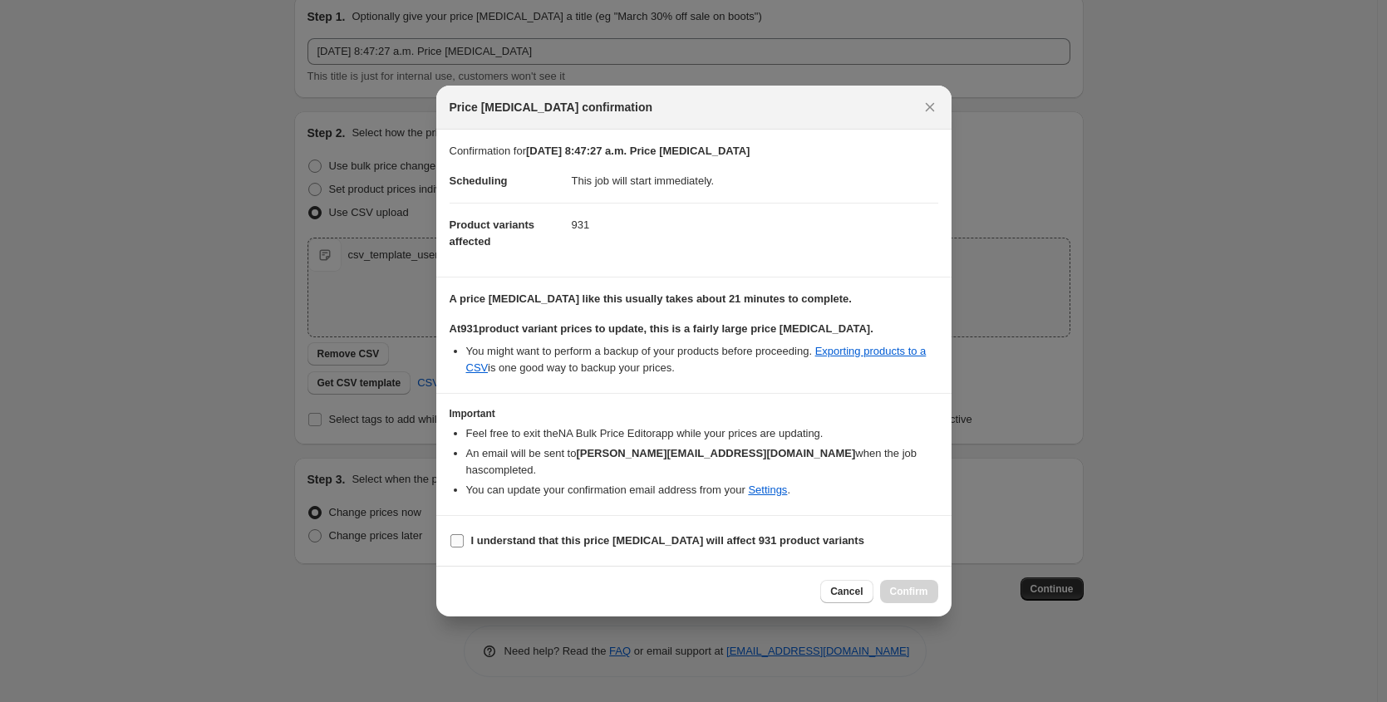
click at [494, 534] on b "I understand that this price change job will affect 931 product variants" at bounding box center [667, 540] width 393 height 12
click at [464, 534] on input "I understand that this price change job will affect 931 product variants" at bounding box center [456, 540] width 13 height 13
checkbox input "true"
click at [910, 585] on span "Confirm" at bounding box center [909, 591] width 38 height 13
